Goal: Find specific page/section: Find specific page/section

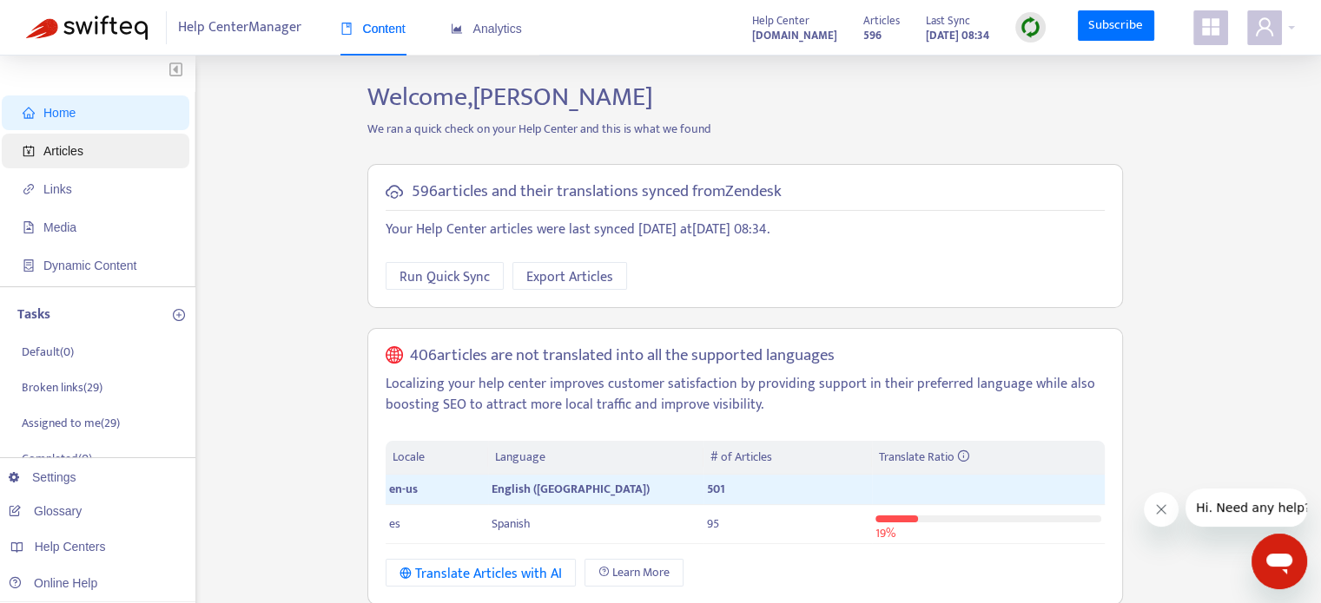
click at [76, 154] on span "Articles" at bounding box center [63, 151] width 40 height 14
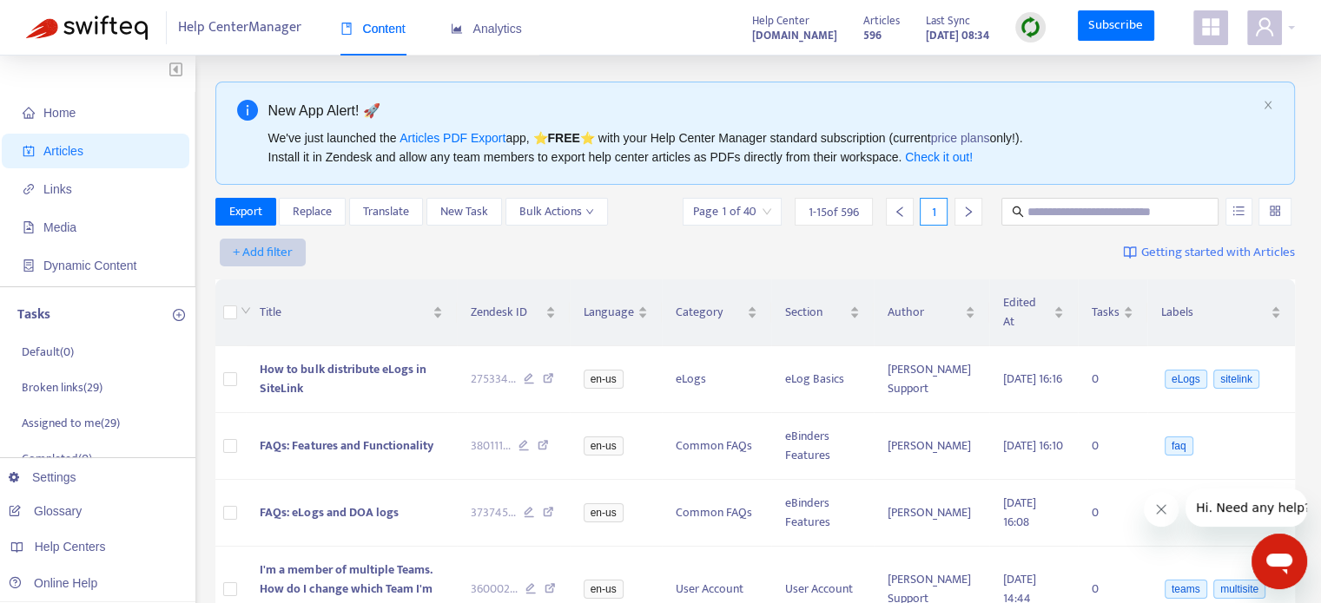
click at [247, 250] on span "+ Add filter" at bounding box center [263, 252] width 60 height 21
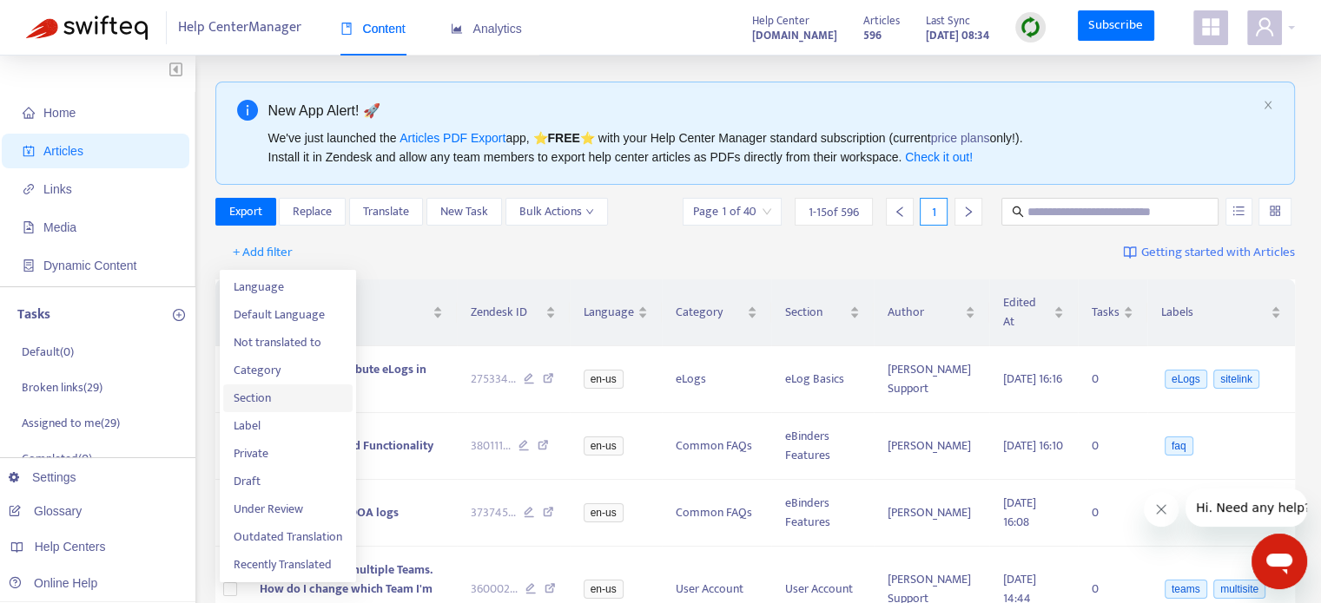
click at [282, 390] on span "Section" at bounding box center [288, 398] width 109 height 19
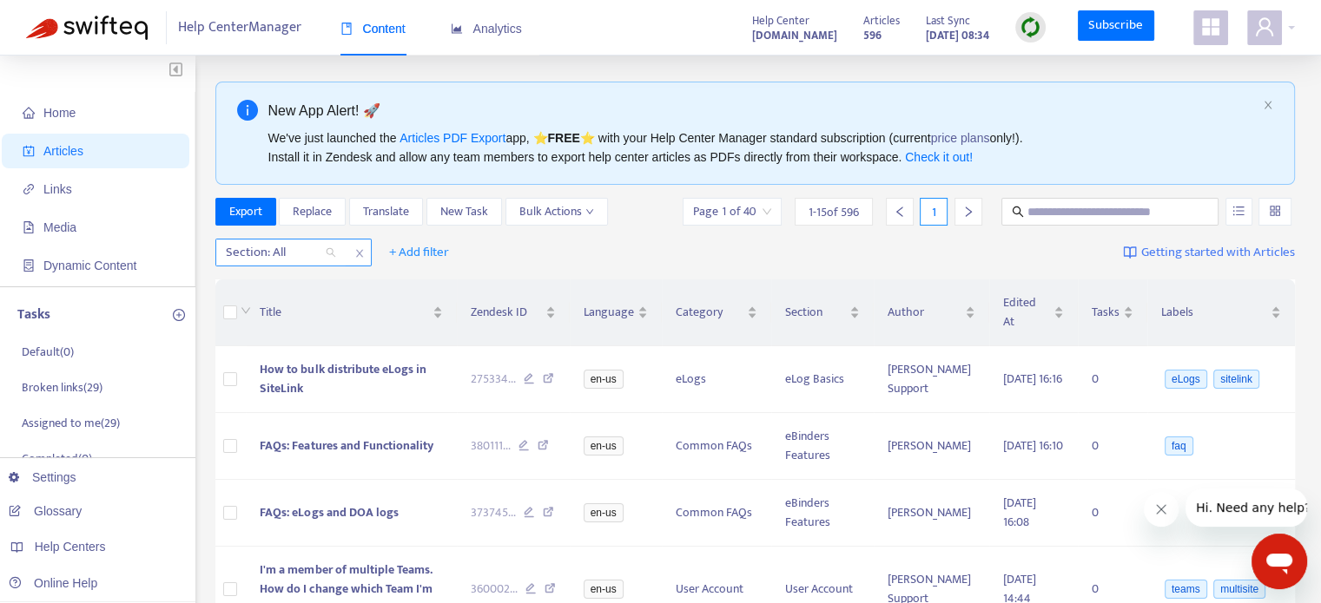
click at [340, 257] on div "Section: All" at bounding box center [280, 253] width 129 height 26
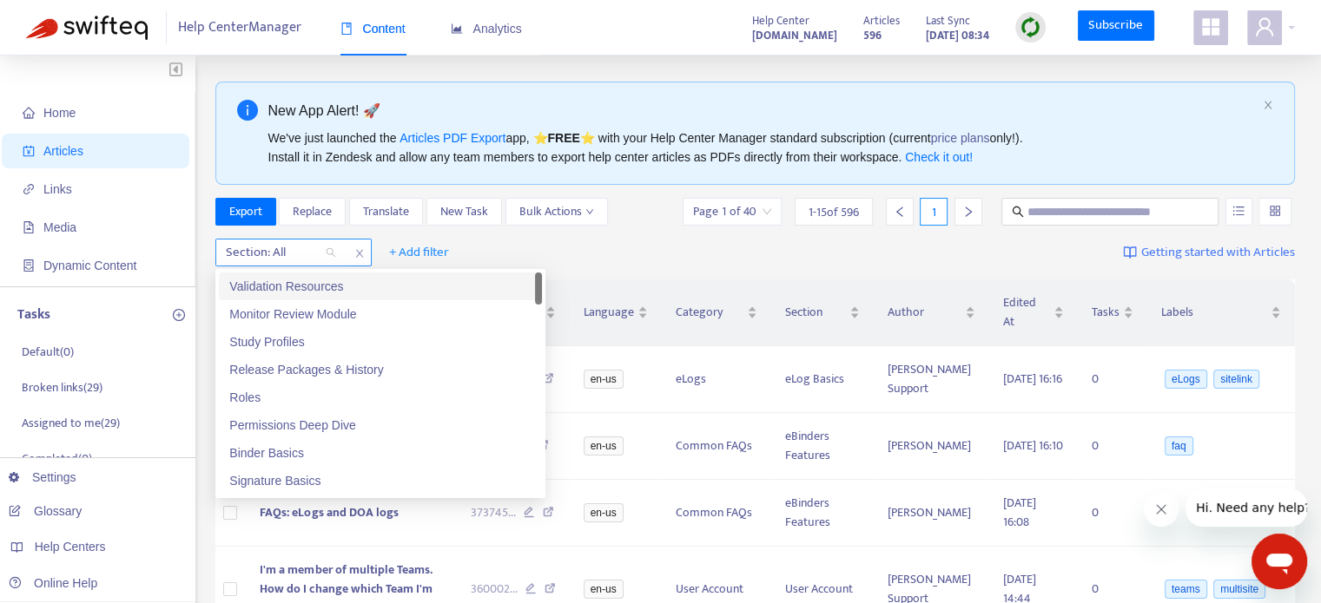
click at [288, 256] on div at bounding box center [272, 252] width 105 height 21
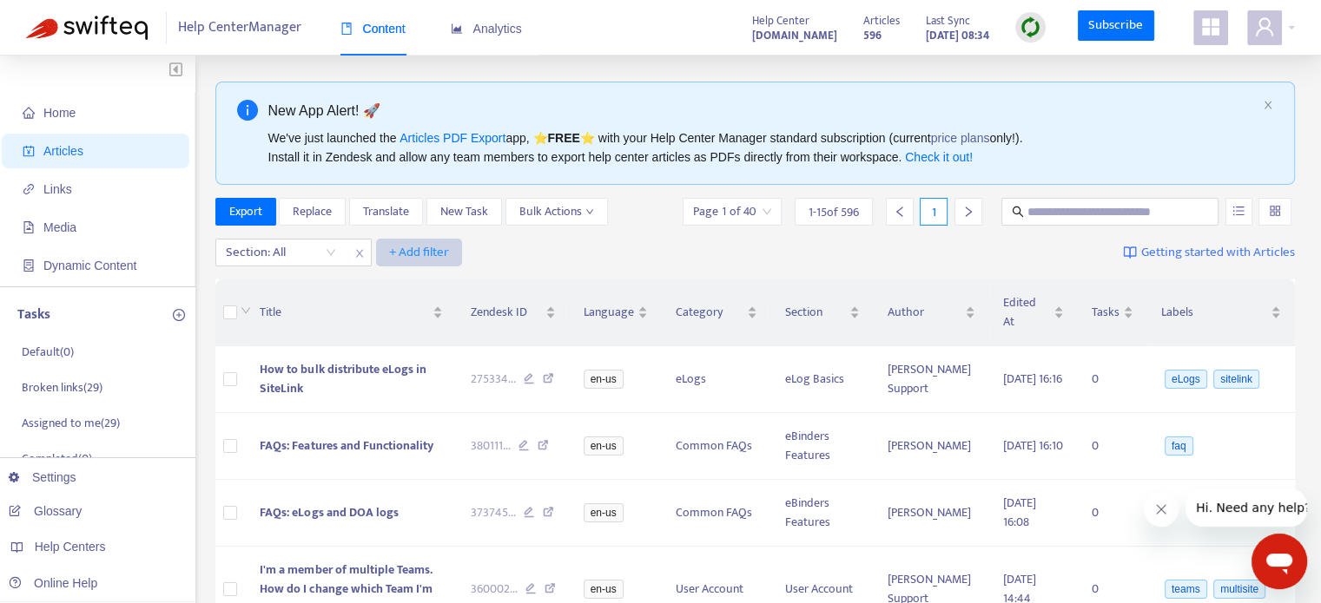
click at [397, 247] on span "+ Add filter" at bounding box center [419, 252] width 60 height 21
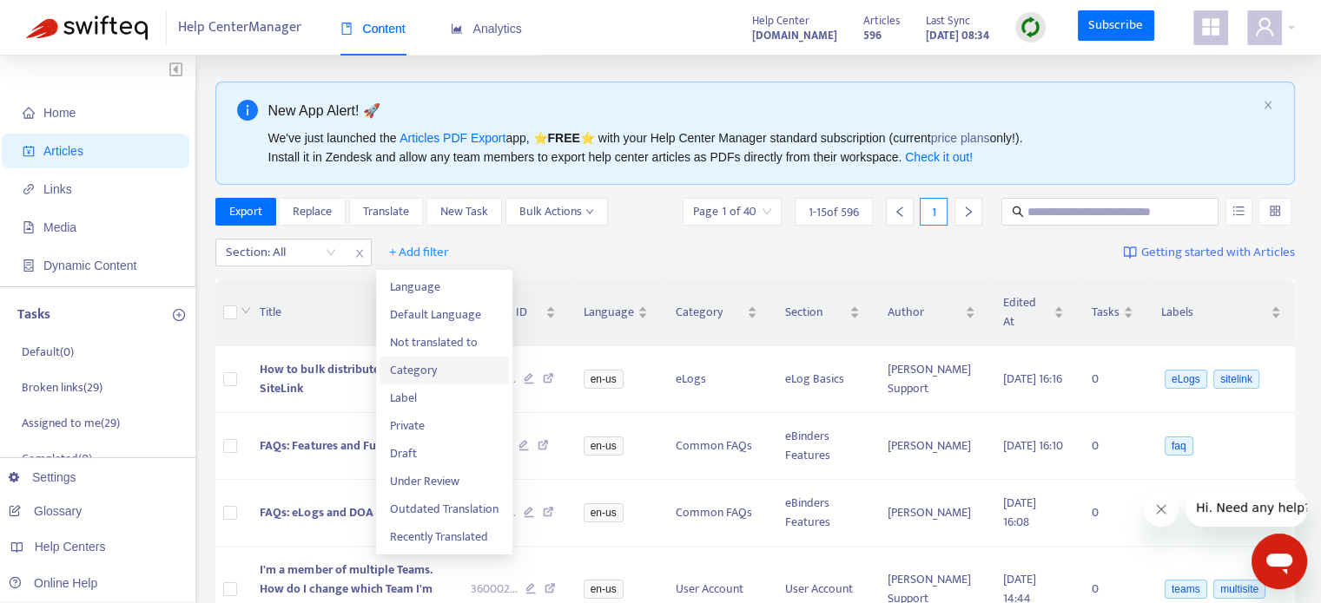
click at [437, 375] on span "Category" at bounding box center [444, 370] width 109 height 19
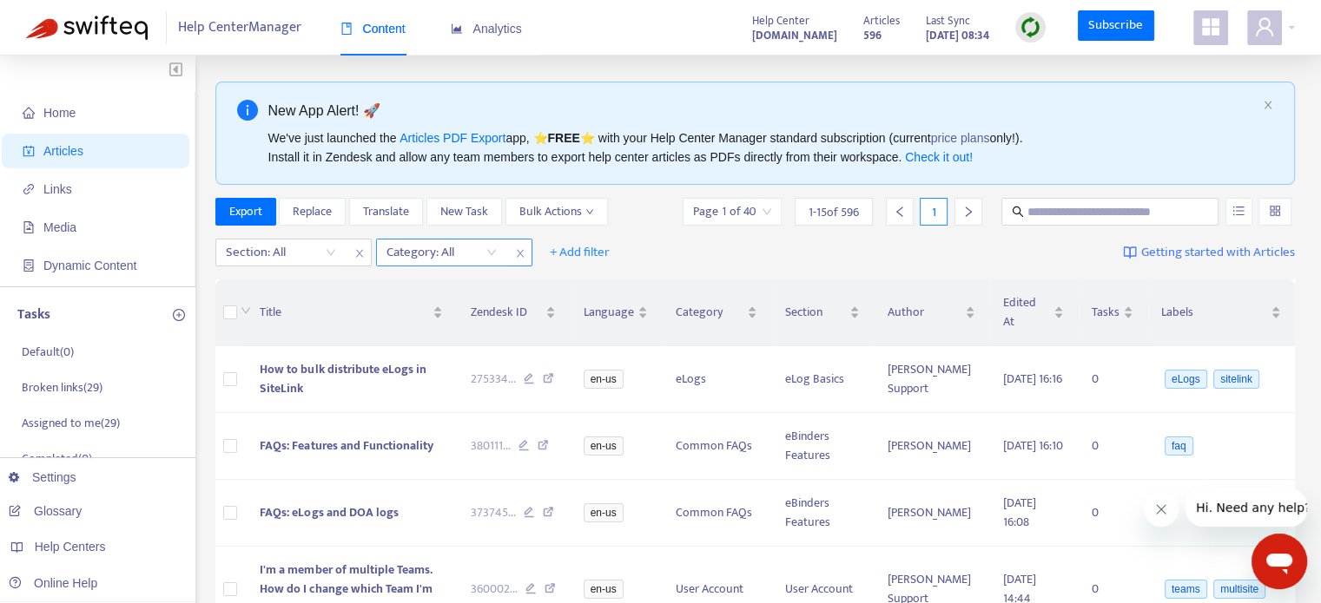
click at [445, 254] on div at bounding box center [432, 252] width 105 height 21
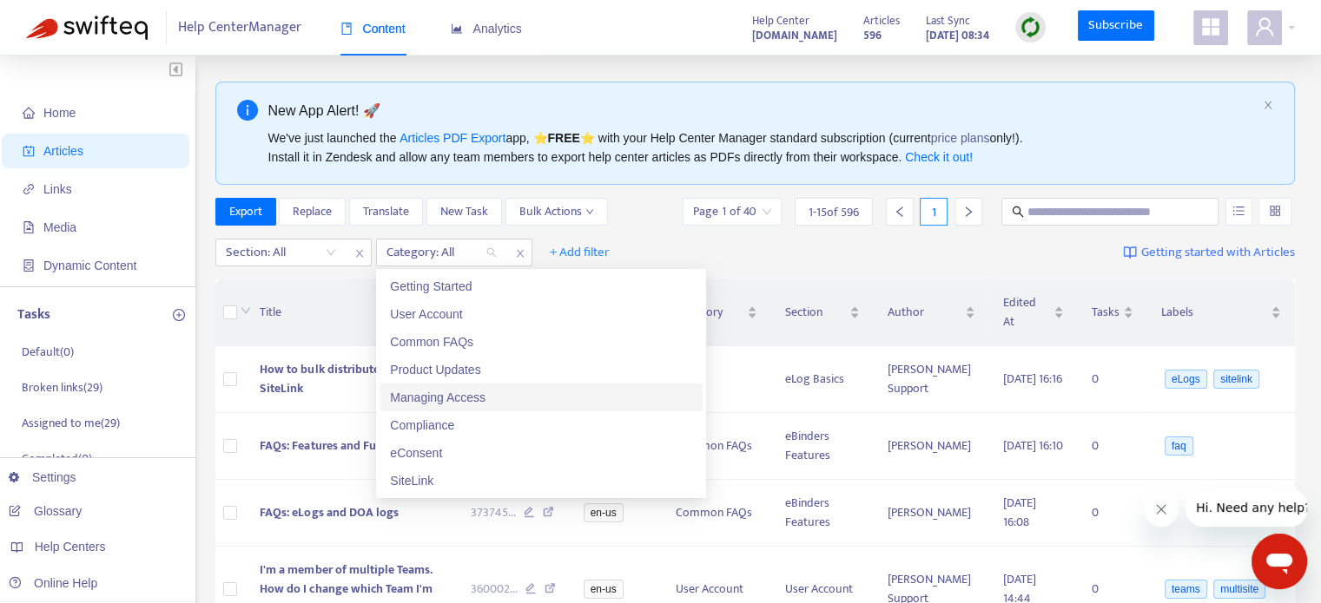
click at [443, 401] on div "Managing Access" at bounding box center [541, 397] width 302 height 19
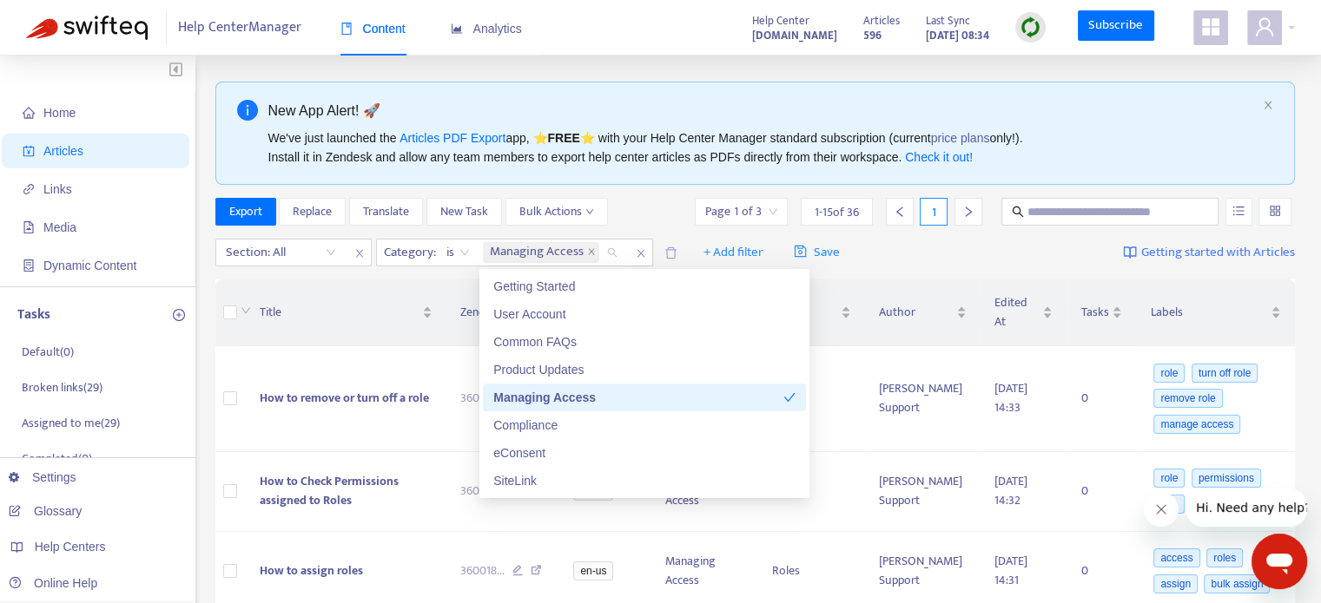
click at [625, 224] on div "Export Replace Translate New Task Bulk Actions Page 1 of 3 1 - 15 of 36 1" at bounding box center [755, 212] width 1080 height 28
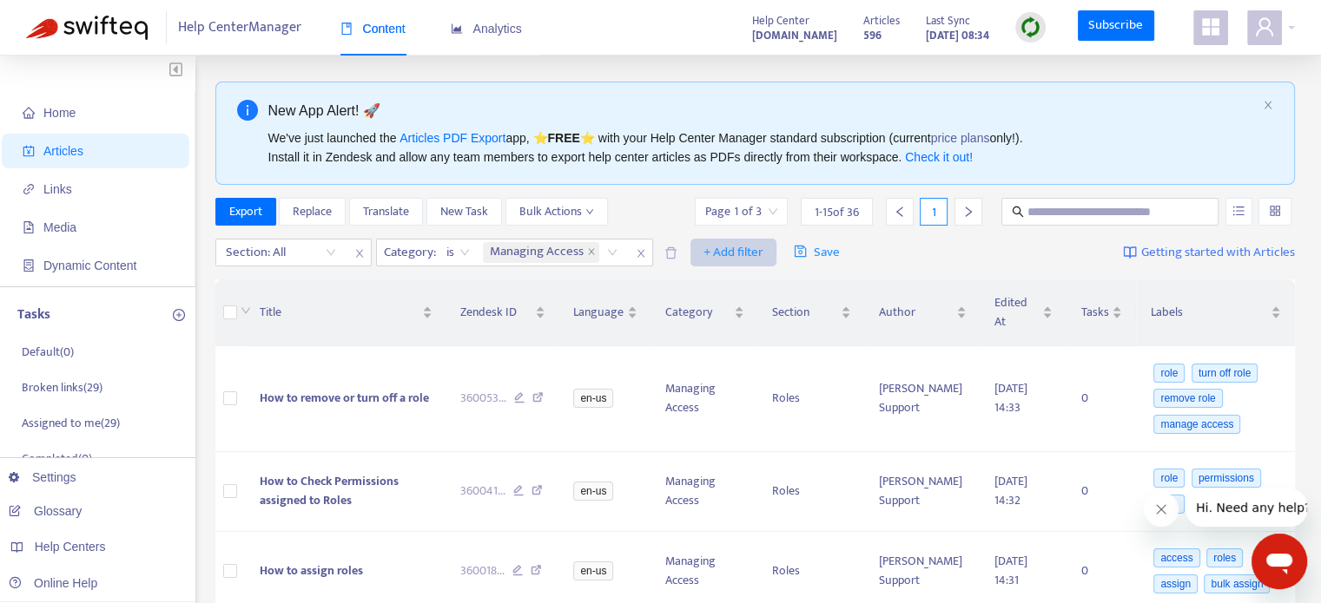
click at [715, 254] on span "+ Add filter" at bounding box center [733, 252] width 60 height 21
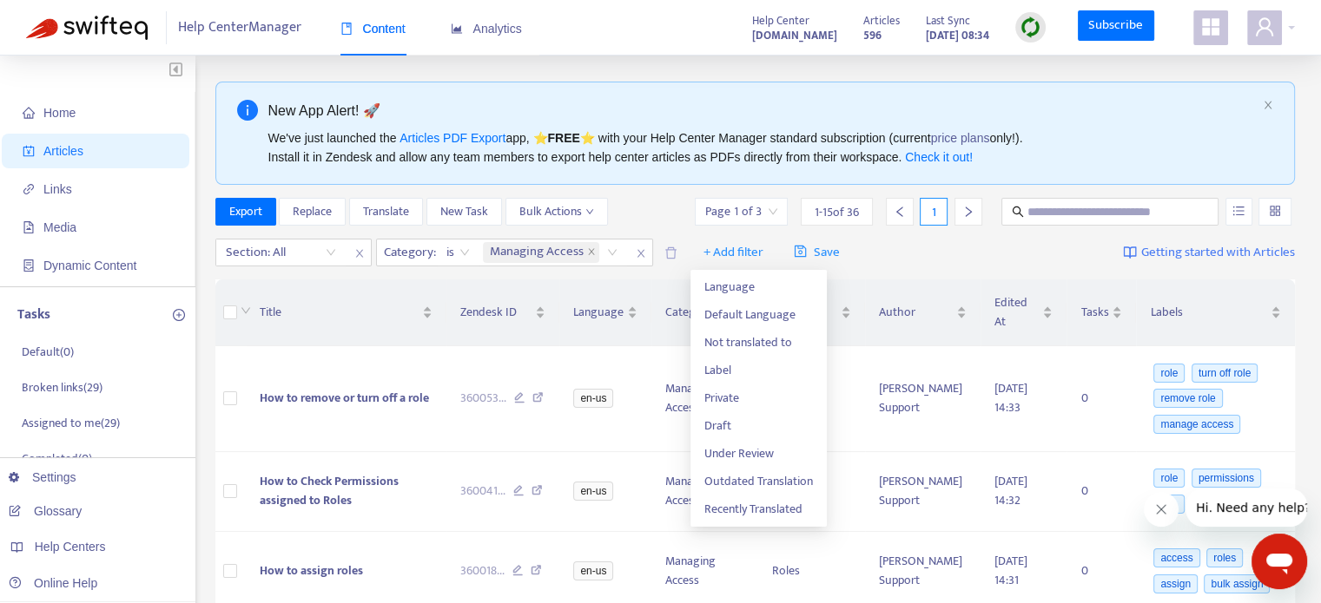
click at [878, 255] on div "Section: All Category : is Managing Access + Add filter Save Getting started wi…" at bounding box center [755, 253] width 1080 height 41
